Goal: Check status: Check status

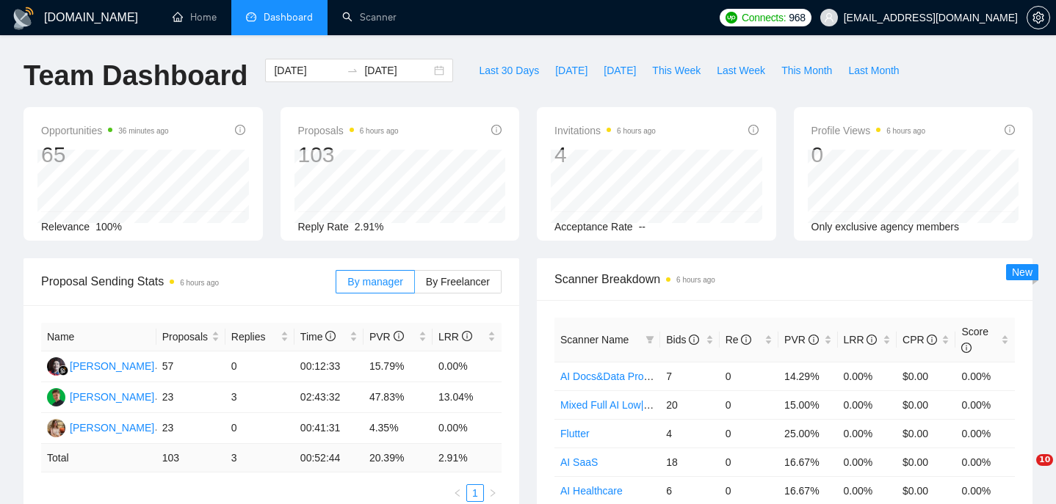
scroll to position [189, 0]
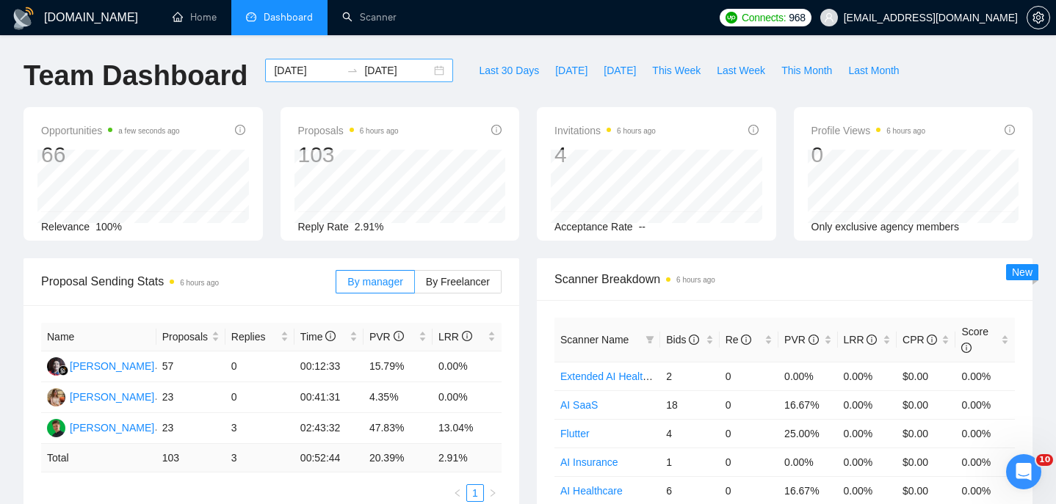
click at [431, 72] on div "[DATE] [DATE]" at bounding box center [359, 70] width 188 height 23
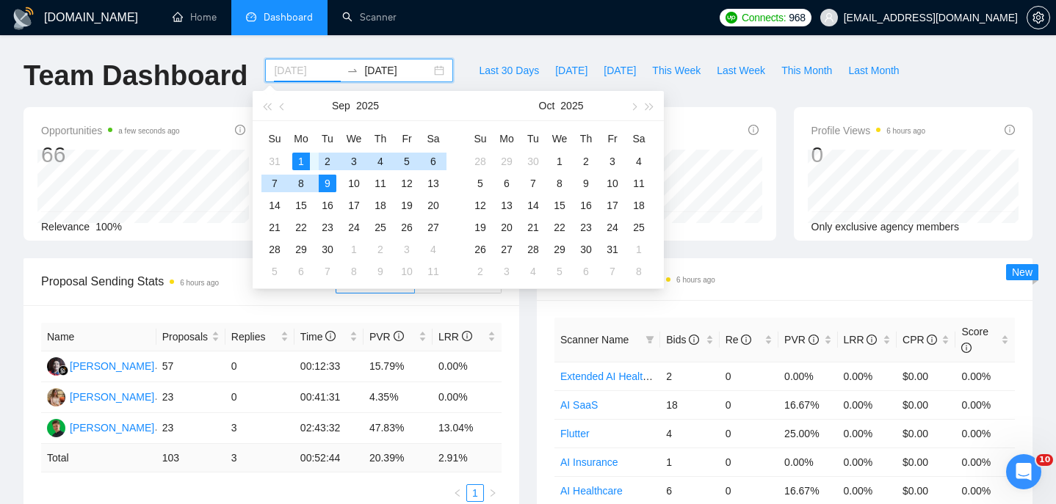
type input "[DATE]"
click at [301, 157] on div "1" at bounding box center [301, 162] width 18 height 18
type input "[DATE]"
click at [334, 184] on div "9" at bounding box center [328, 184] width 18 height 18
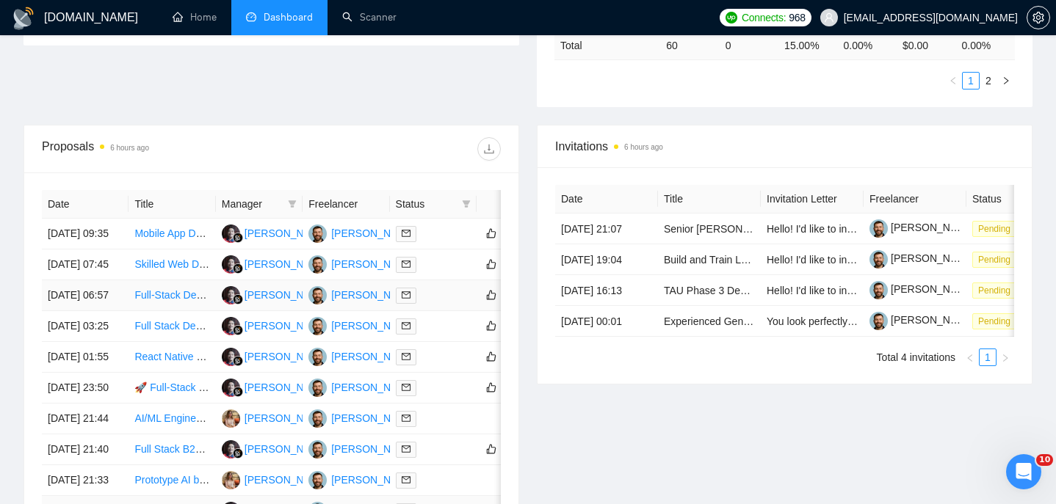
scroll to position [471, 0]
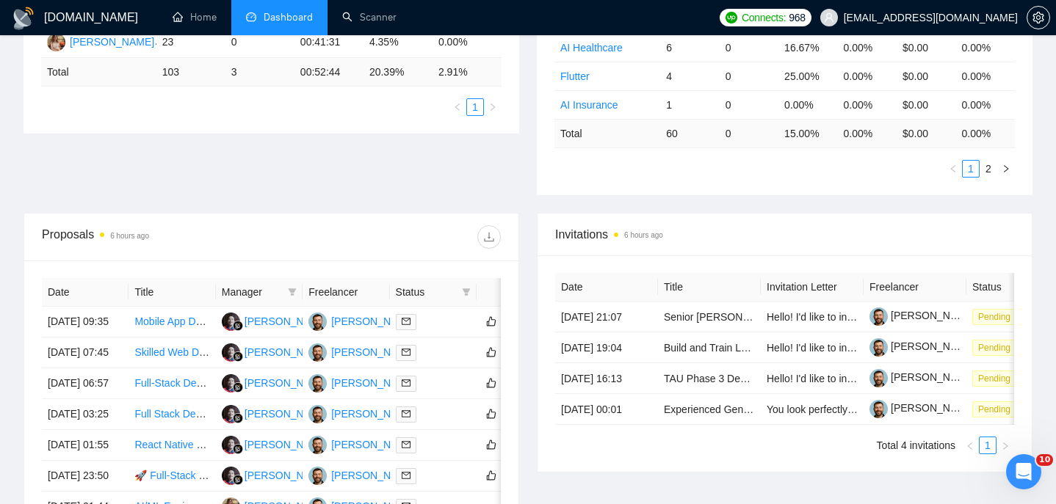
scroll to position [451, 0]
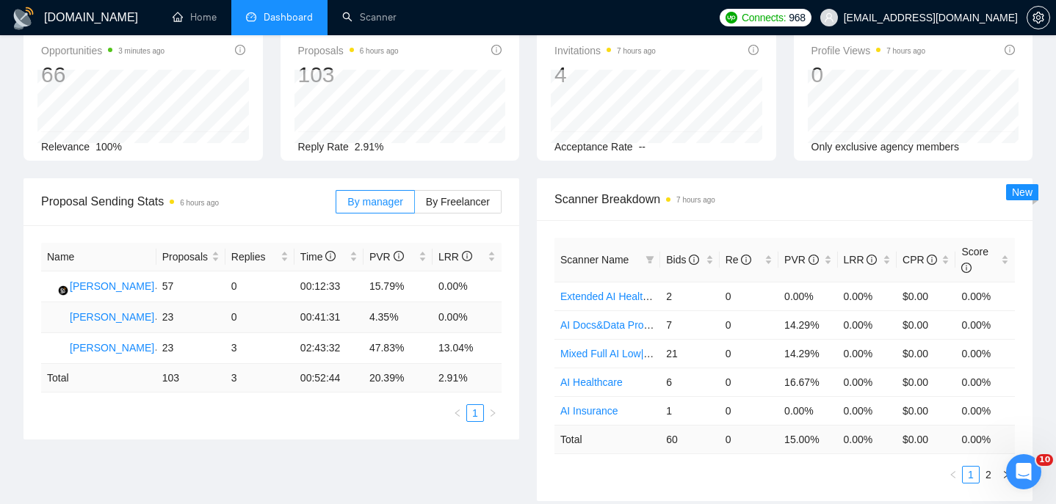
scroll to position [84, 0]
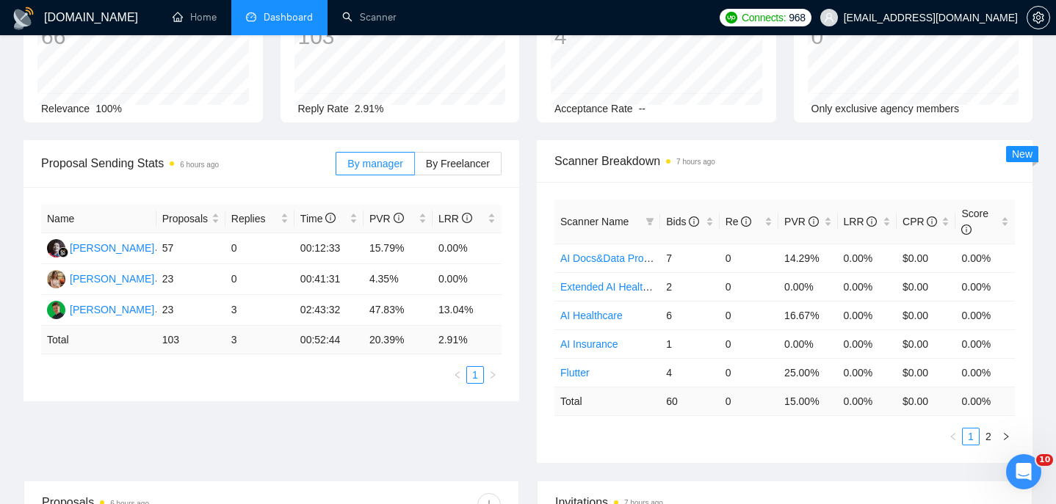
scroll to position [112, 0]
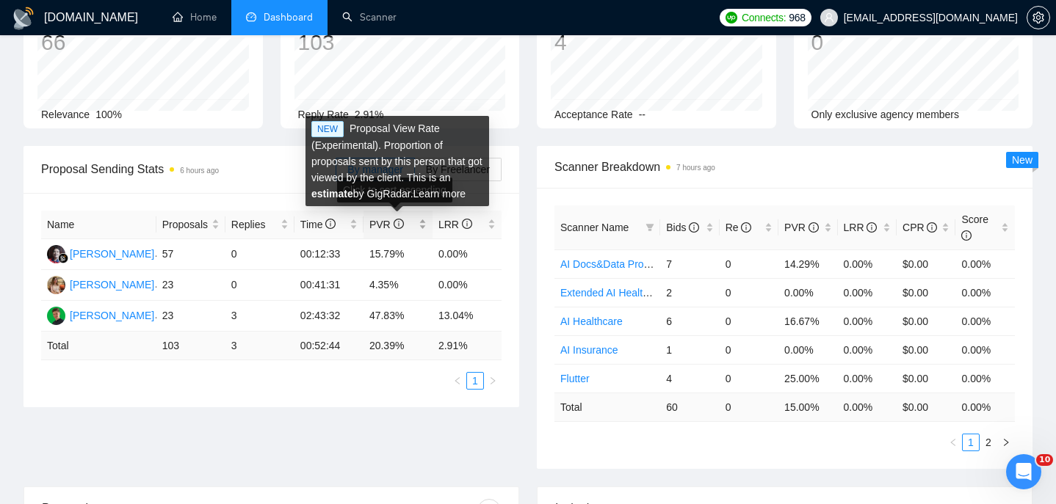
click at [401, 222] on icon "info-circle" at bounding box center [399, 224] width 10 height 10
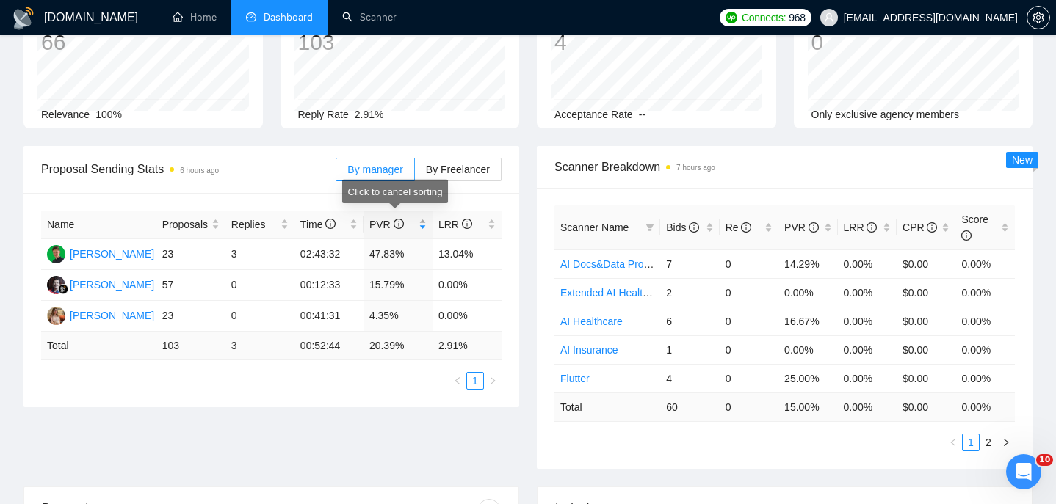
click at [398, 224] on icon "info-circle" at bounding box center [398, 224] width 1 height 5
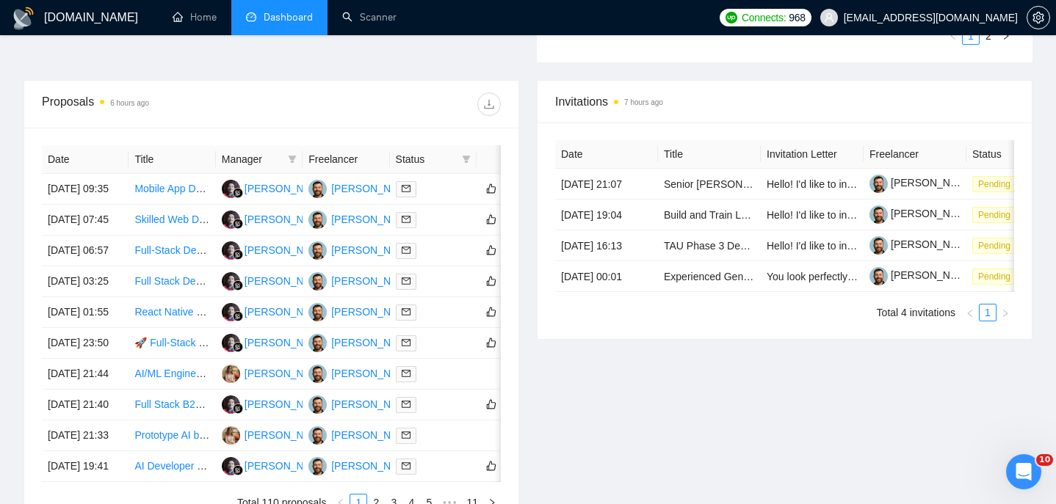
scroll to position [609, 0]
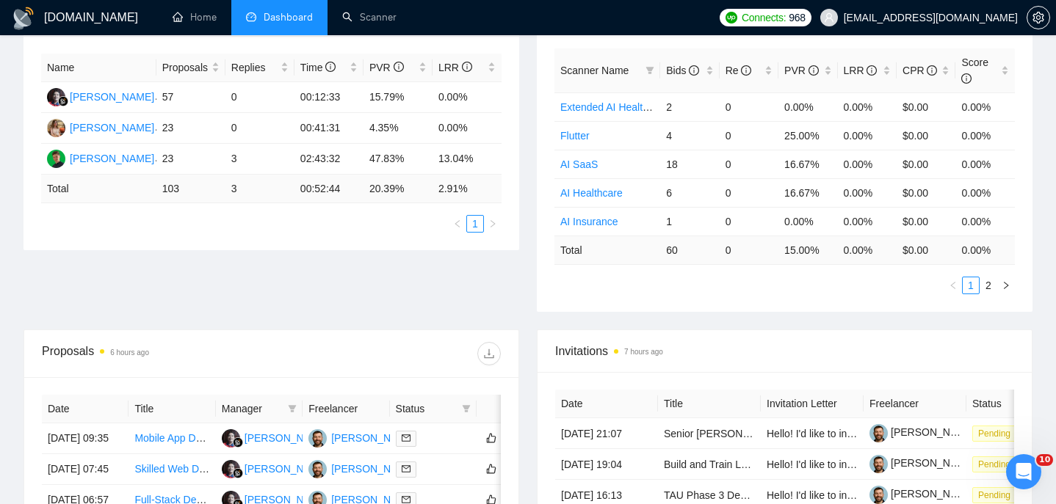
scroll to position [300, 0]
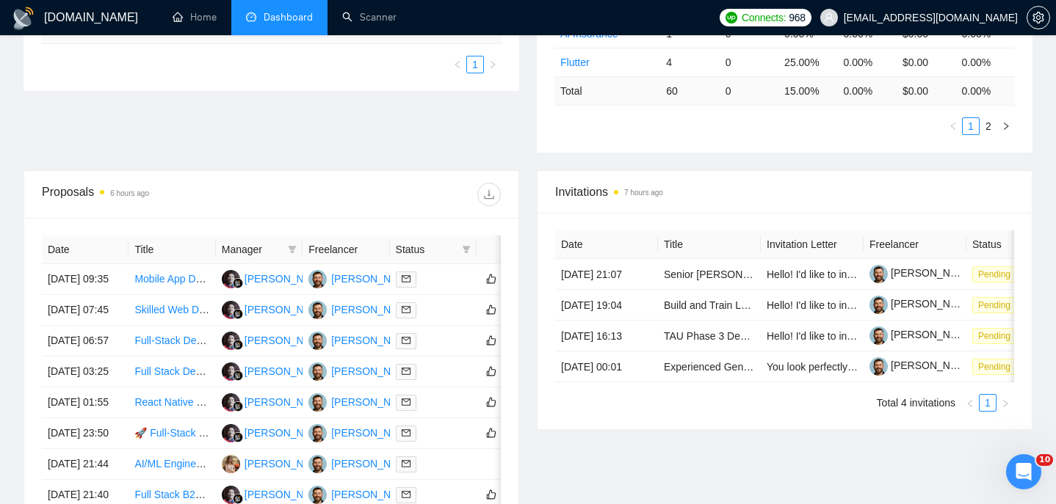
scroll to position [490, 0]
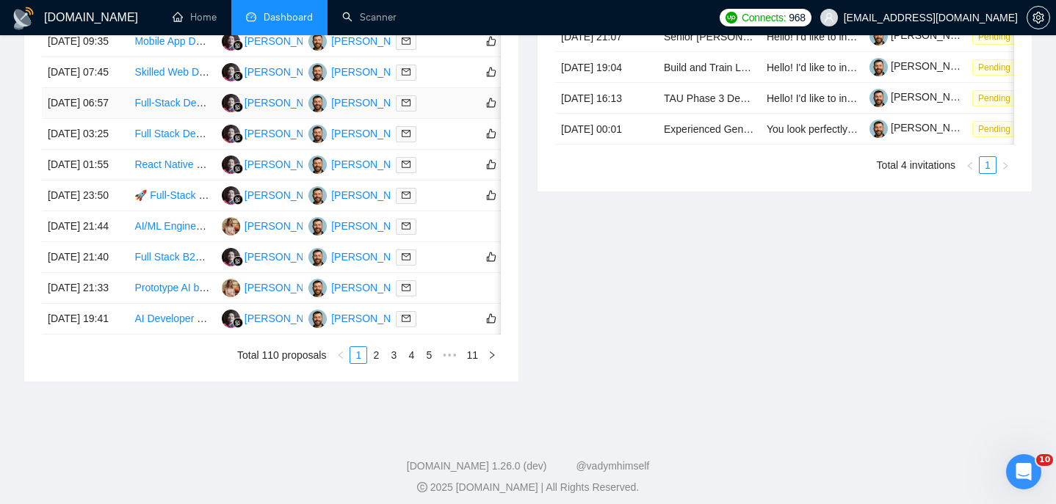
scroll to position [815, 0]
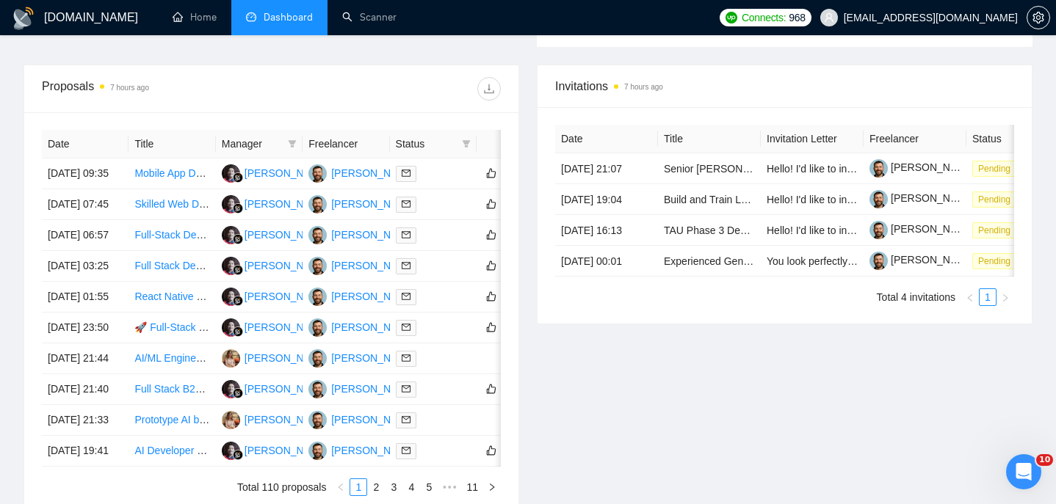
scroll to position [537, 0]
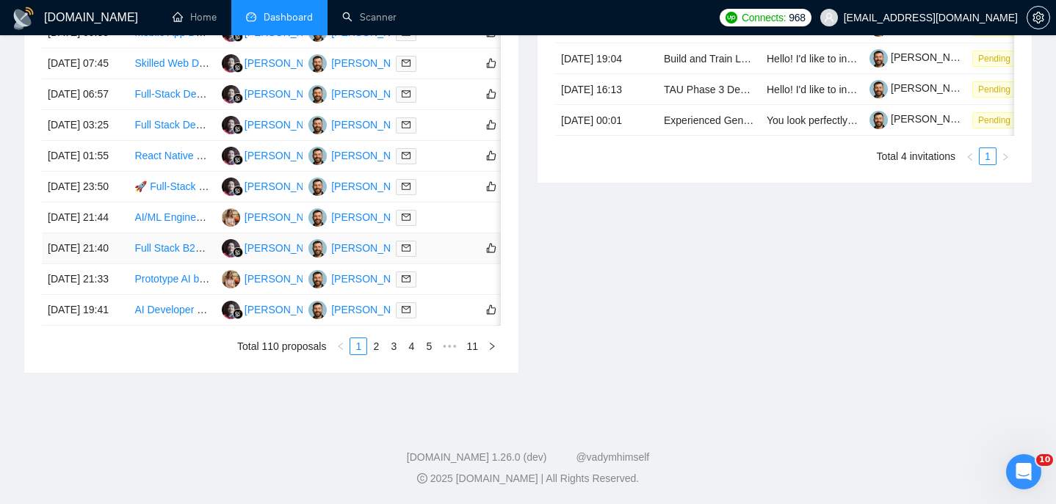
scroll to position [781, 0]
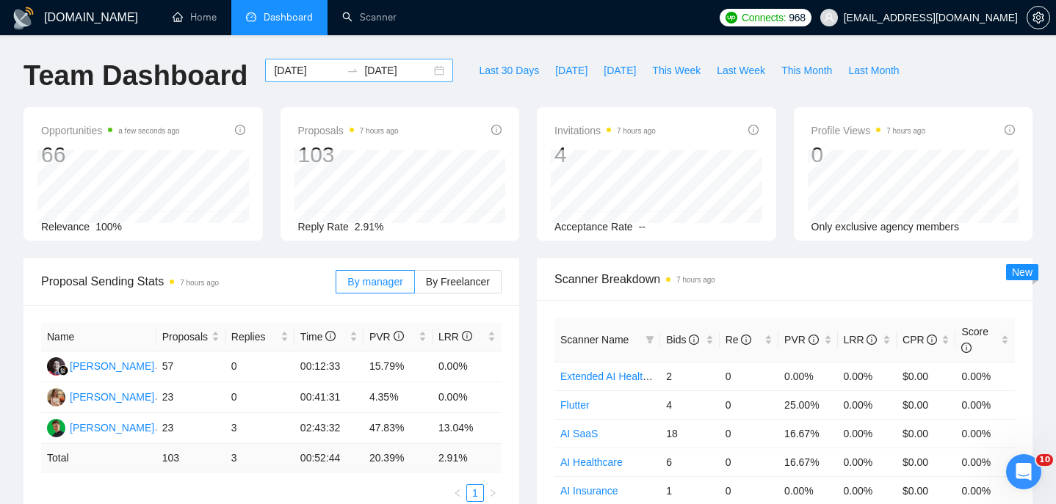
click at [432, 76] on div "[DATE] [DATE]" at bounding box center [359, 70] width 188 height 23
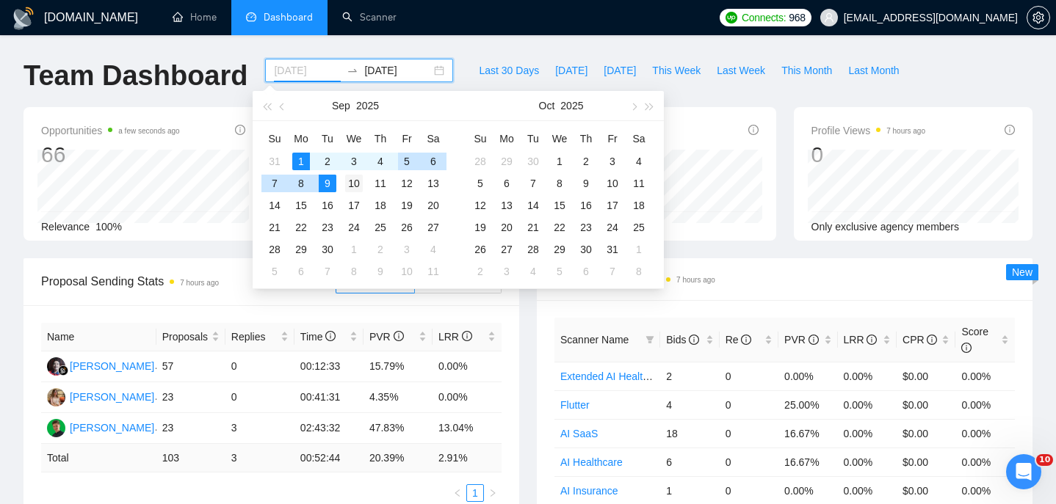
type input "[DATE]"
click at [352, 181] on div "10" at bounding box center [354, 184] width 18 height 18
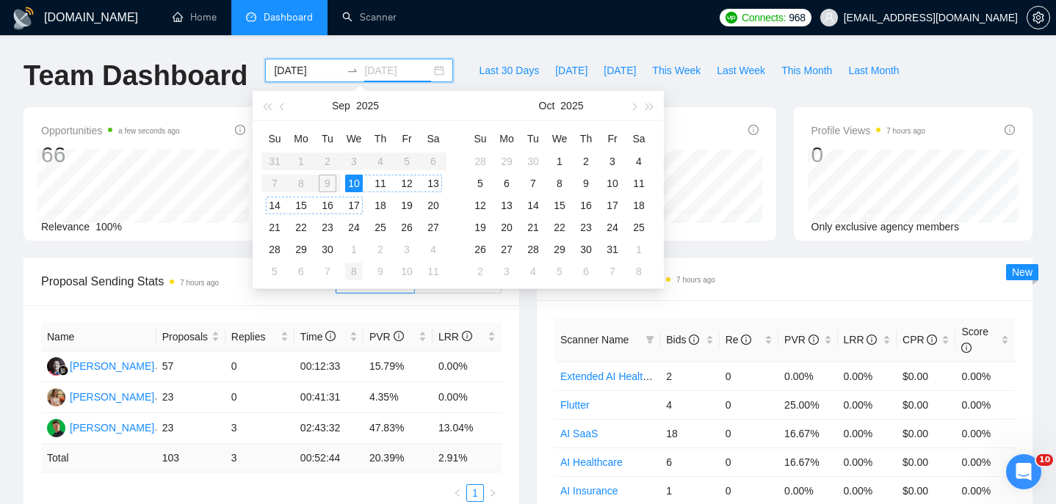
type input "[DATE]"
click at [355, 184] on div "10" at bounding box center [354, 184] width 18 height 18
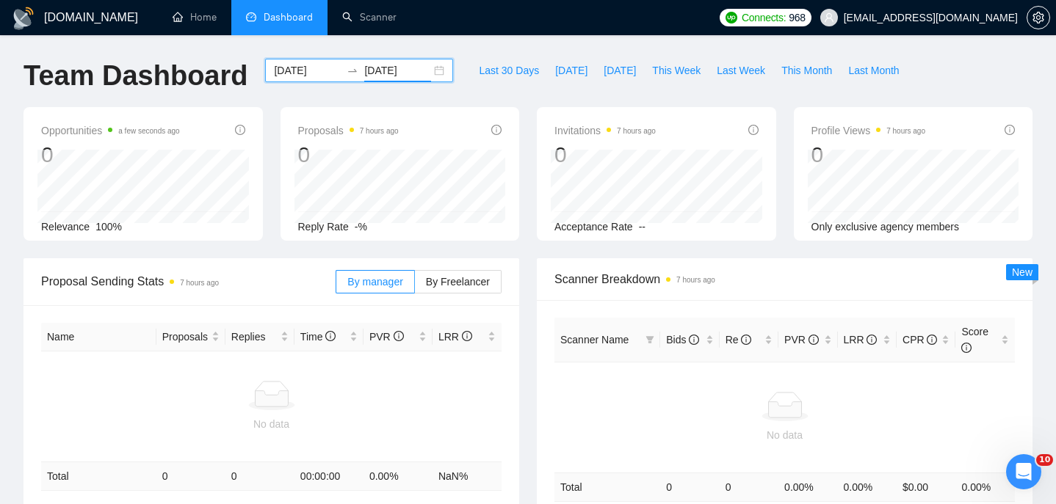
click at [296, 75] on input "[DATE]" at bounding box center [307, 70] width 67 height 16
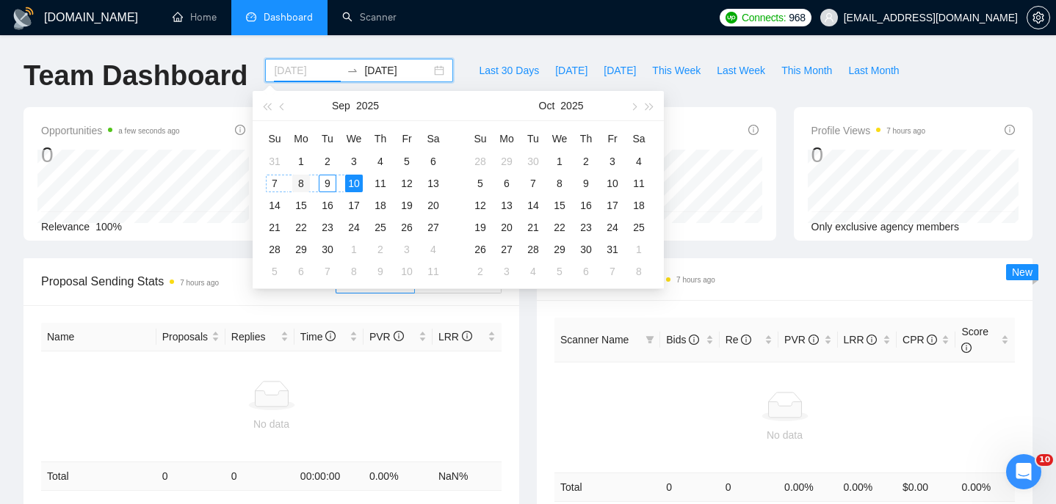
type input "[DATE]"
click at [295, 183] on div "8" at bounding box center [301, 184] width 18 height 18
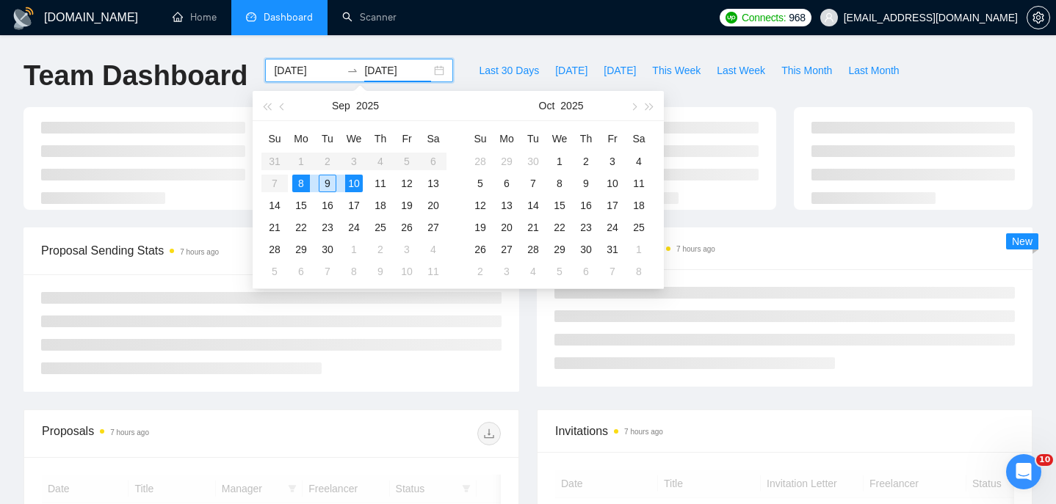
type input "[DATE]"
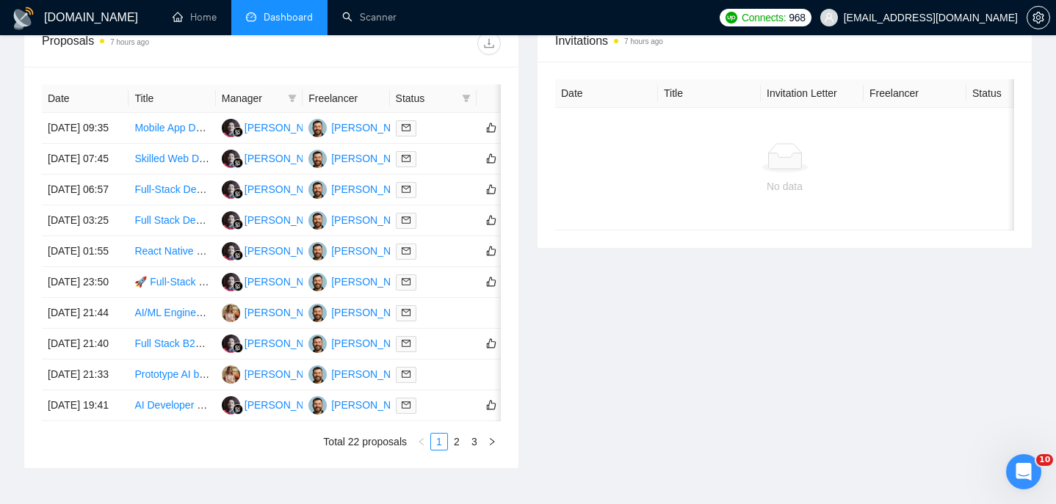
scroll to position [707, 0]
